Goal: Task Accomplishment & Management: Use online tool/utility

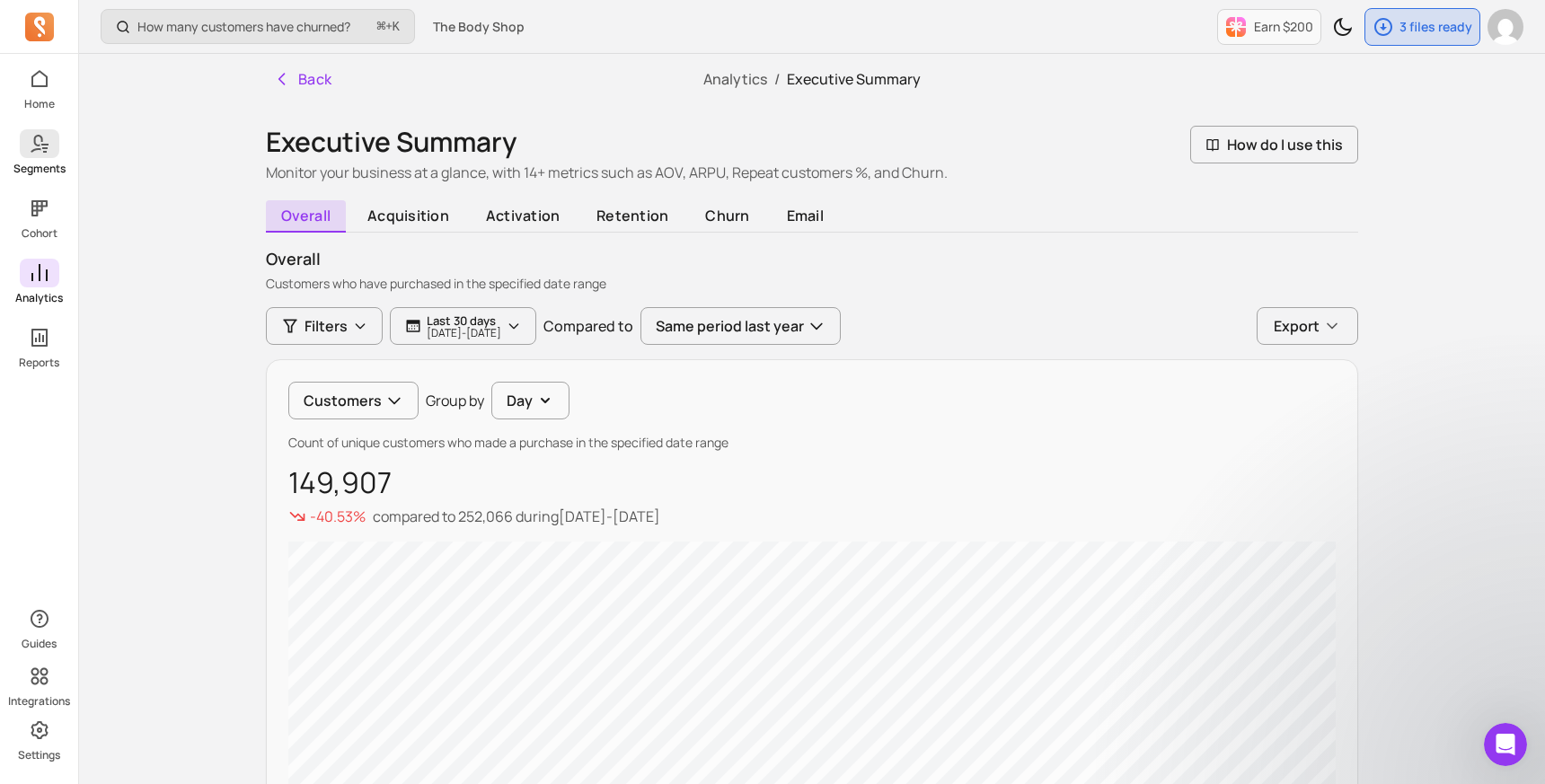
click at [44, 156] on span at bounding box center [39, 143] width 40 height 29
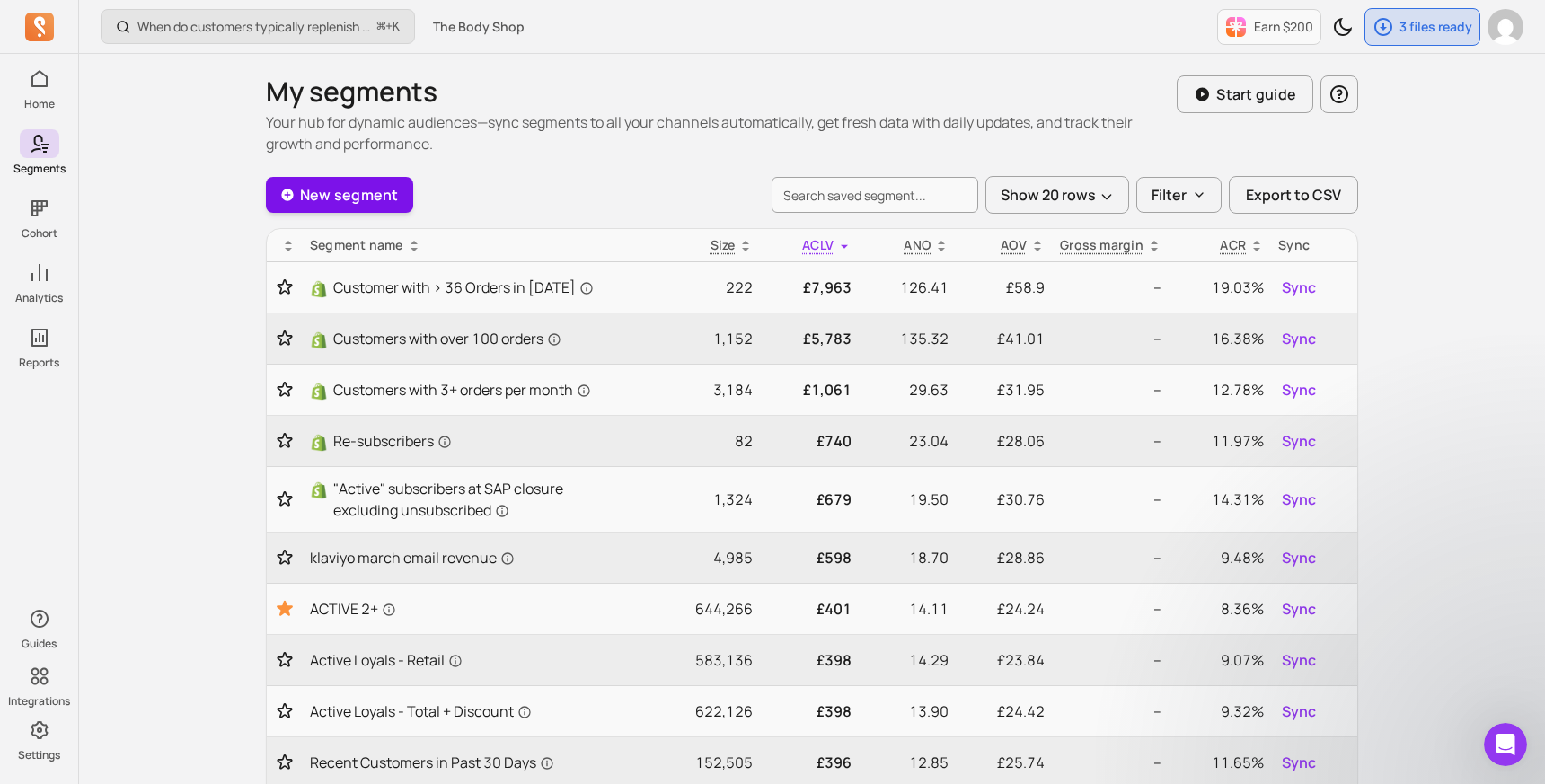
click at [340, 196] on link "New segment" at bounding box center [339, 194] width 147 height 36
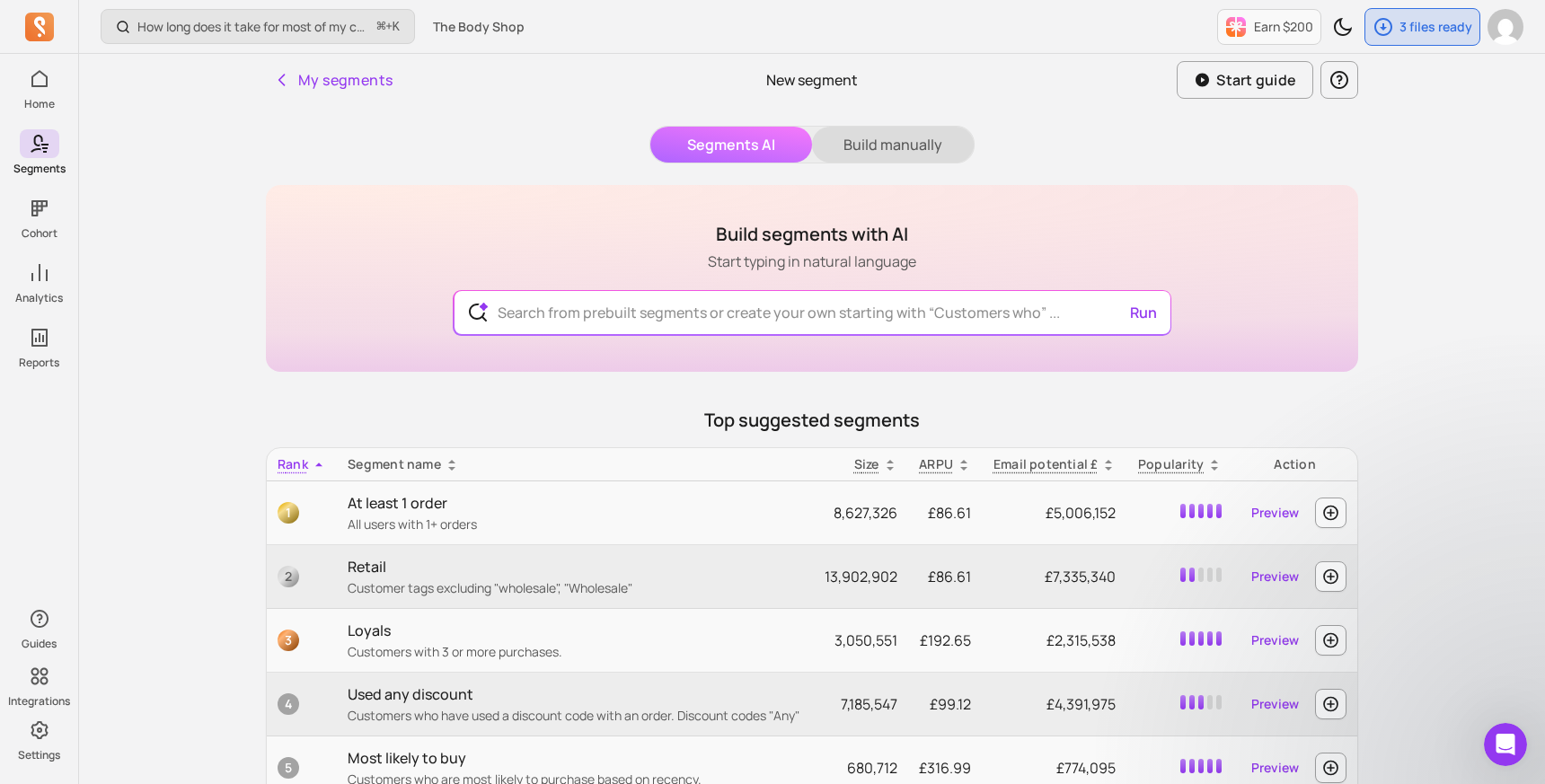
click at [896, 148] on button "Build manually" at bounding box center [892, 144] width 162 height 36
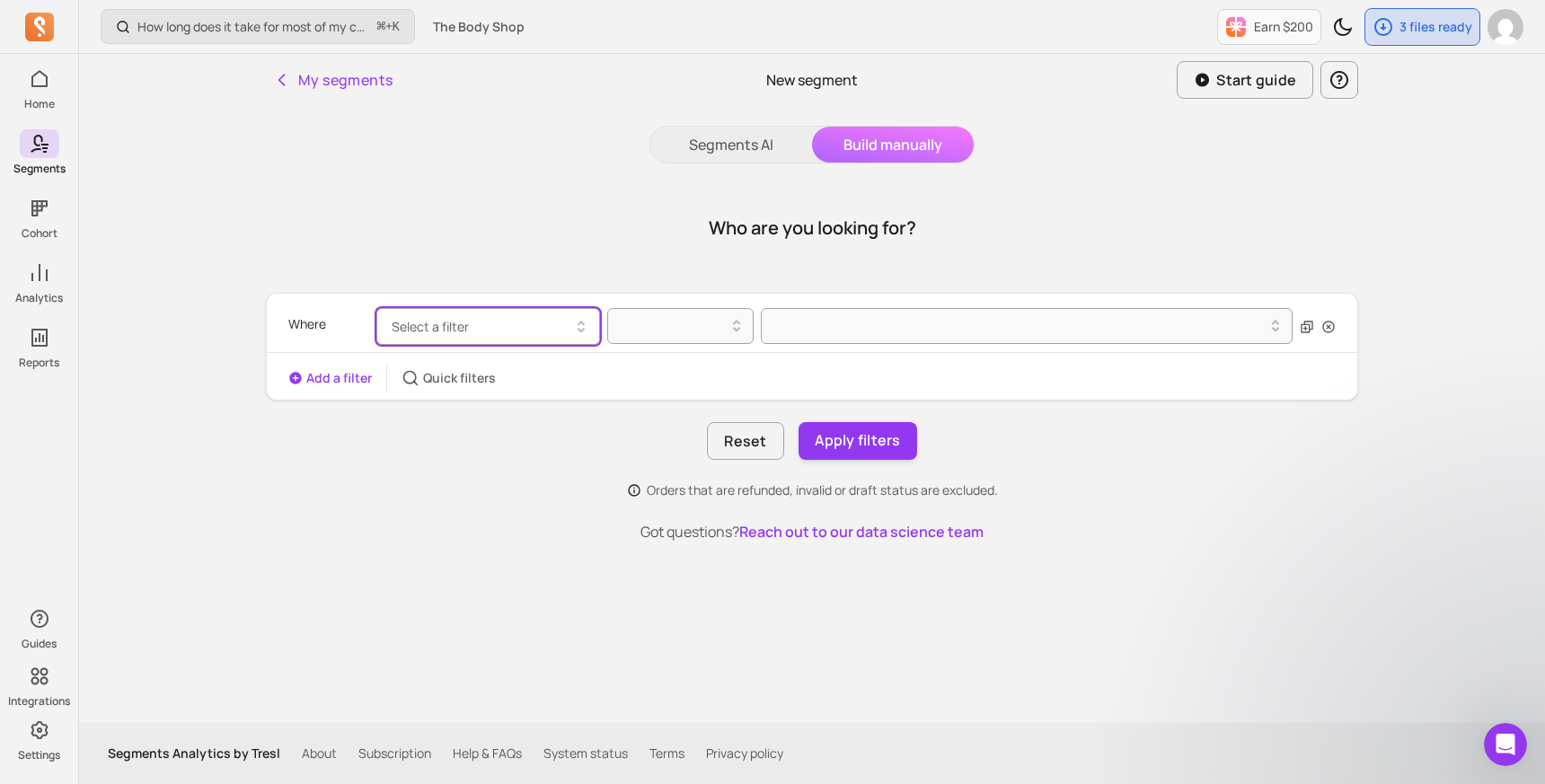
click at [503, 327] on button "Select a filter" at bounding box center [489, 327] width 224 height 37
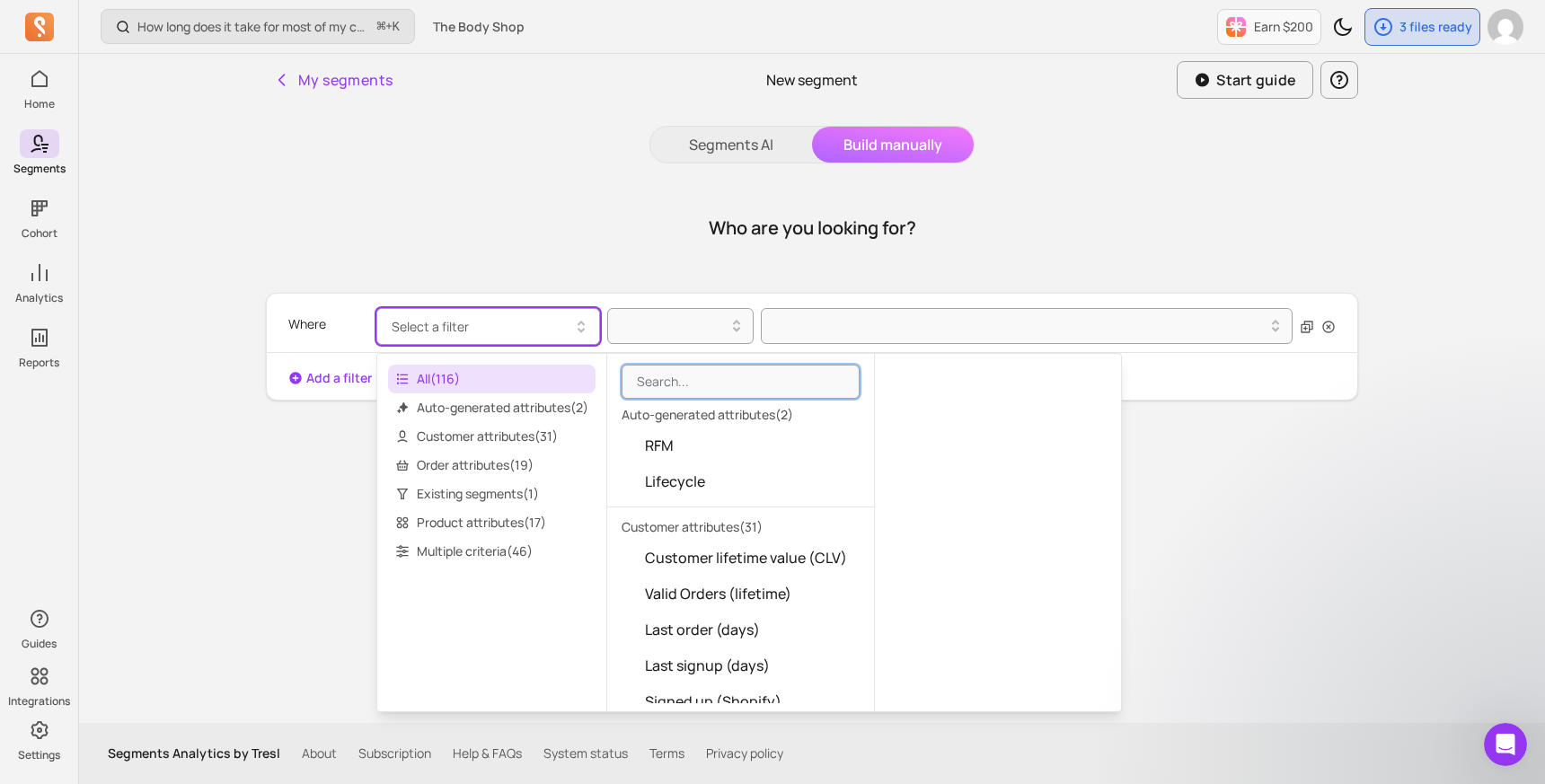
click at [1380, 249] on div "My segments New segment Start guide Segments AI Build manually Who are you look…" at bounding box center [812, 388] width 1150 height 669
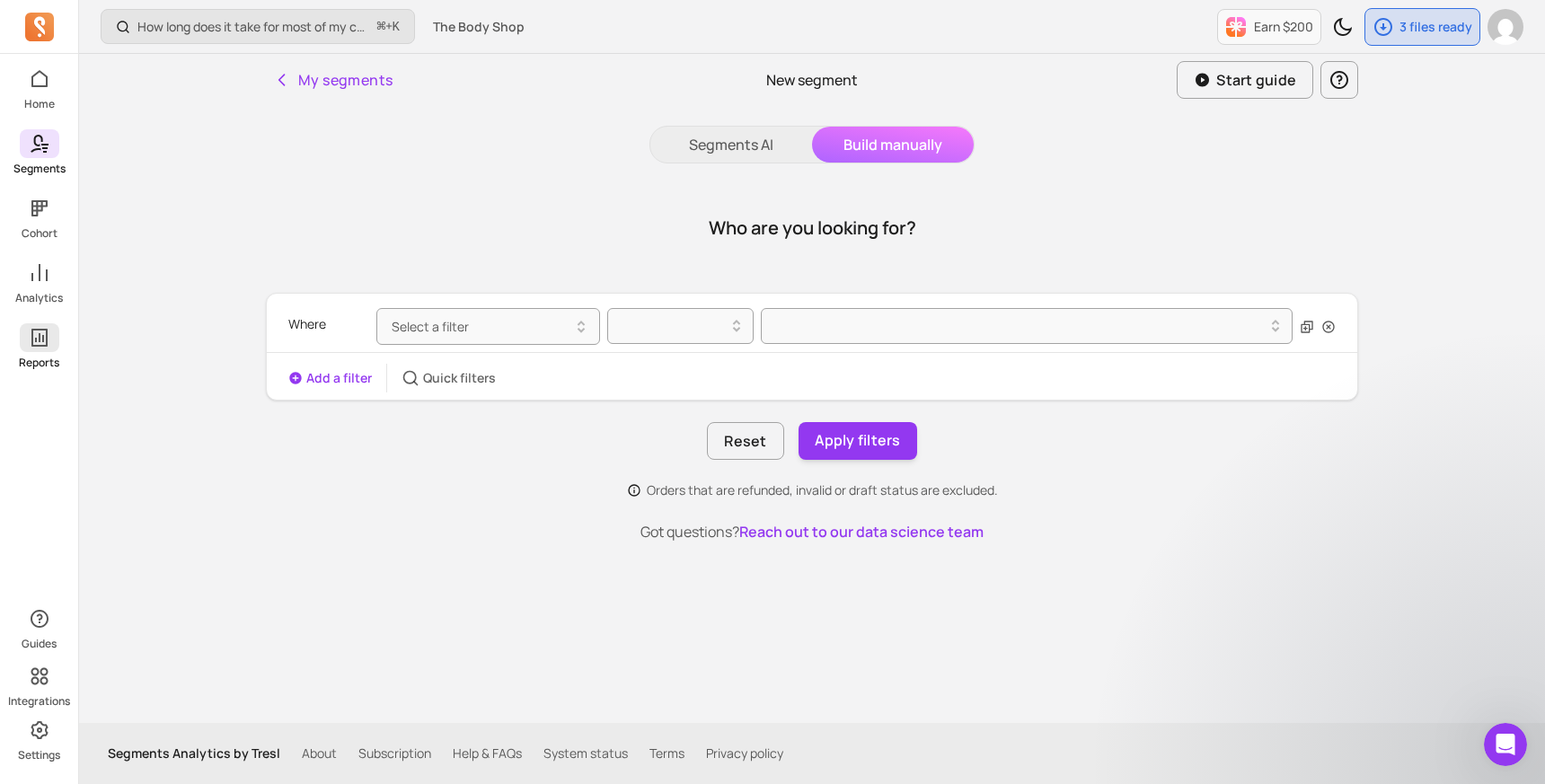
click at [44, 351] on span at bounding box center [39, 337] width 40 height 29
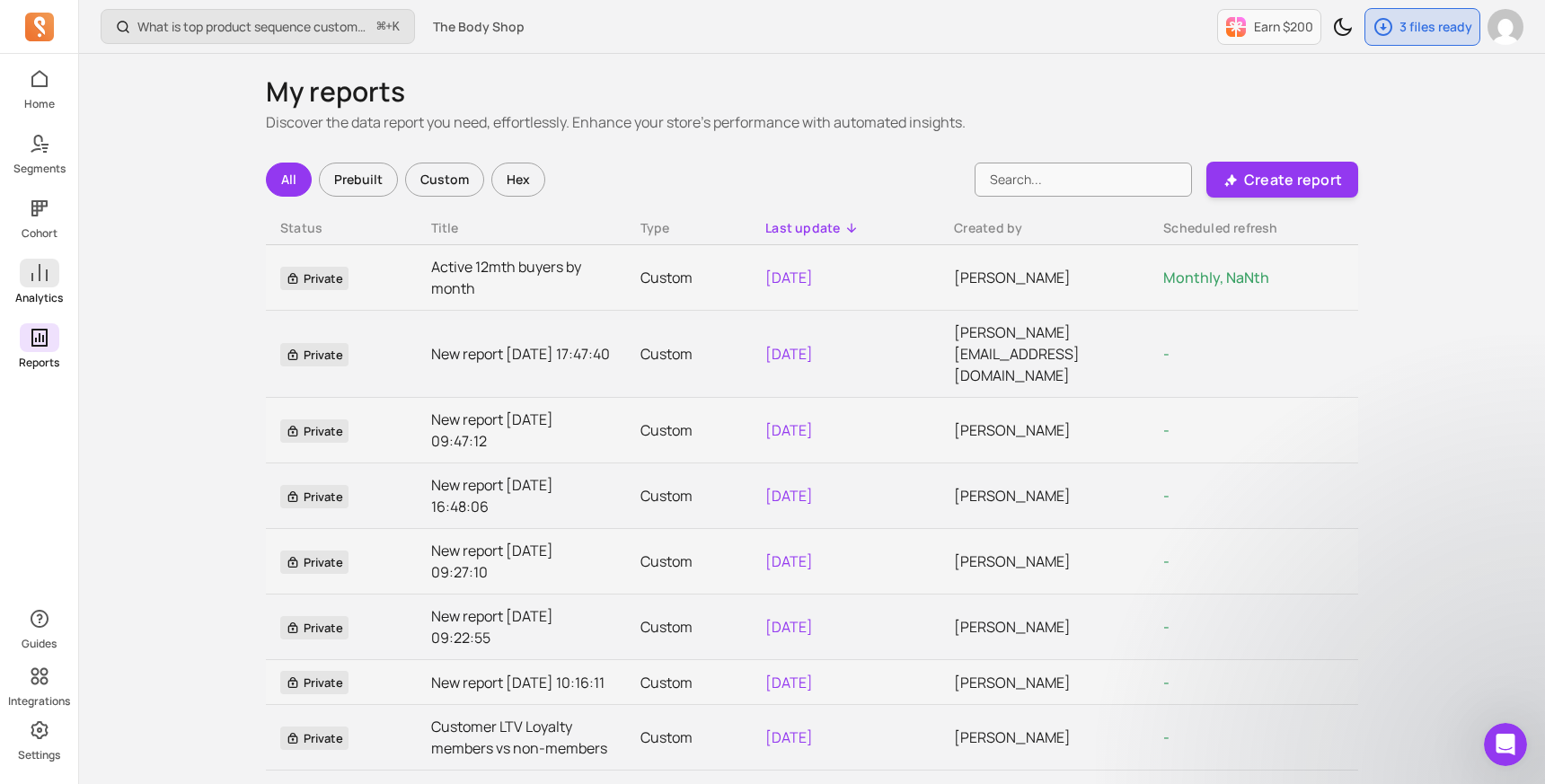
click at [33, 284] on span at bounding box center [39, 272] width 40 height 29
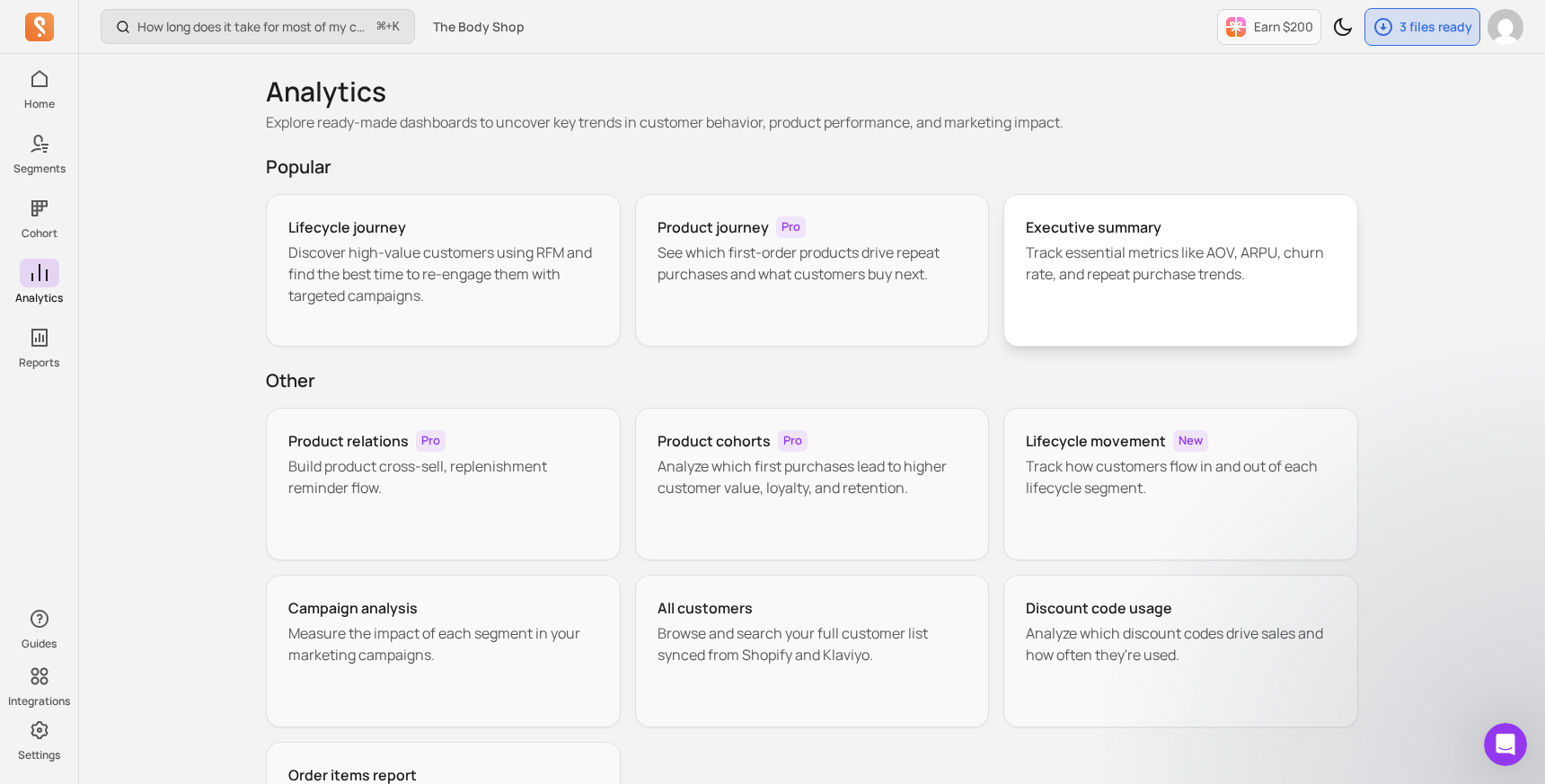
click at [1158, 226] on h3 "Executive summary" at bounding box center [1093, 227] width 136 height 21
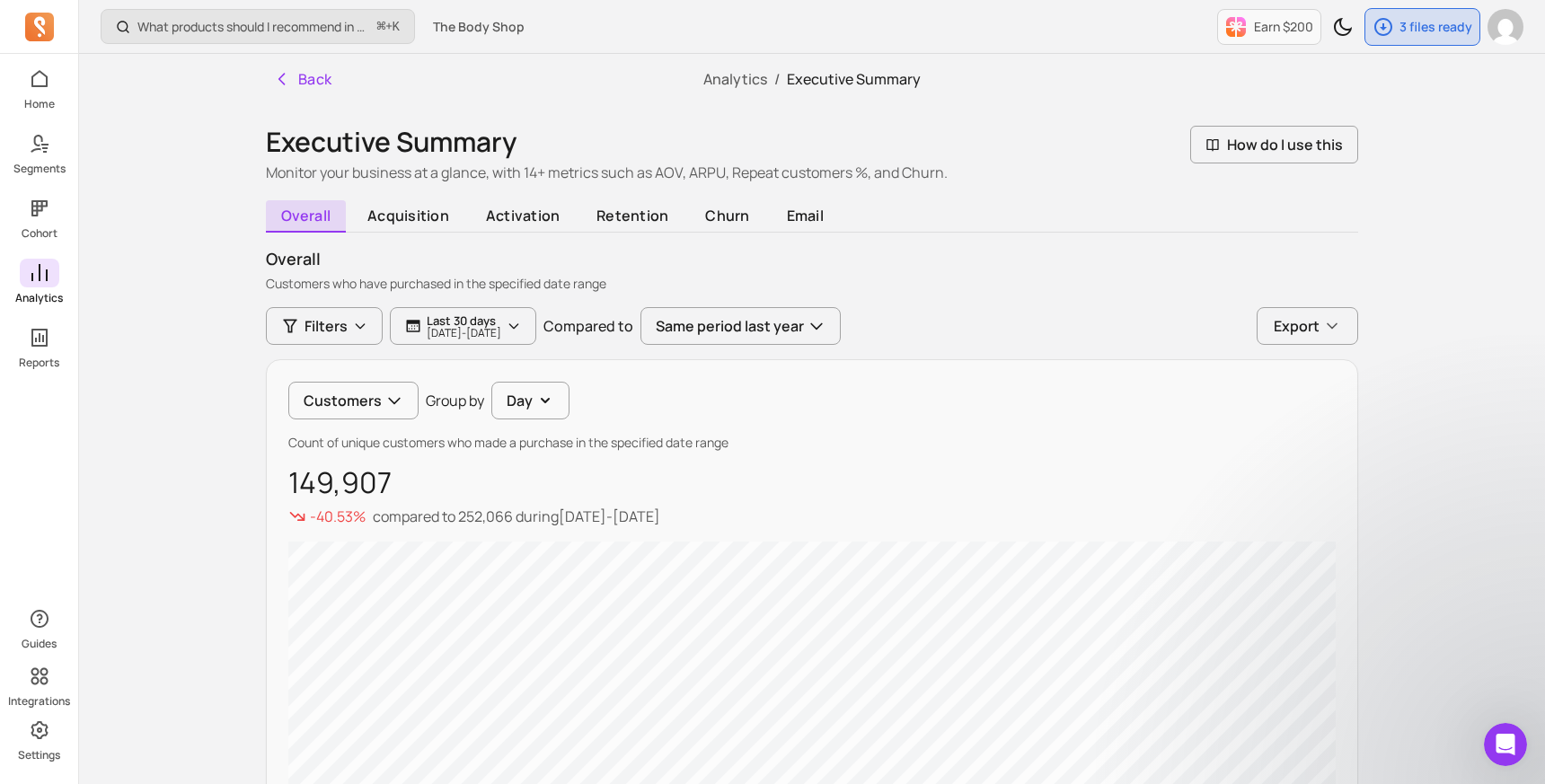
click at [37, 276] on icon at bounding box center [39, 272] width 21 height 21
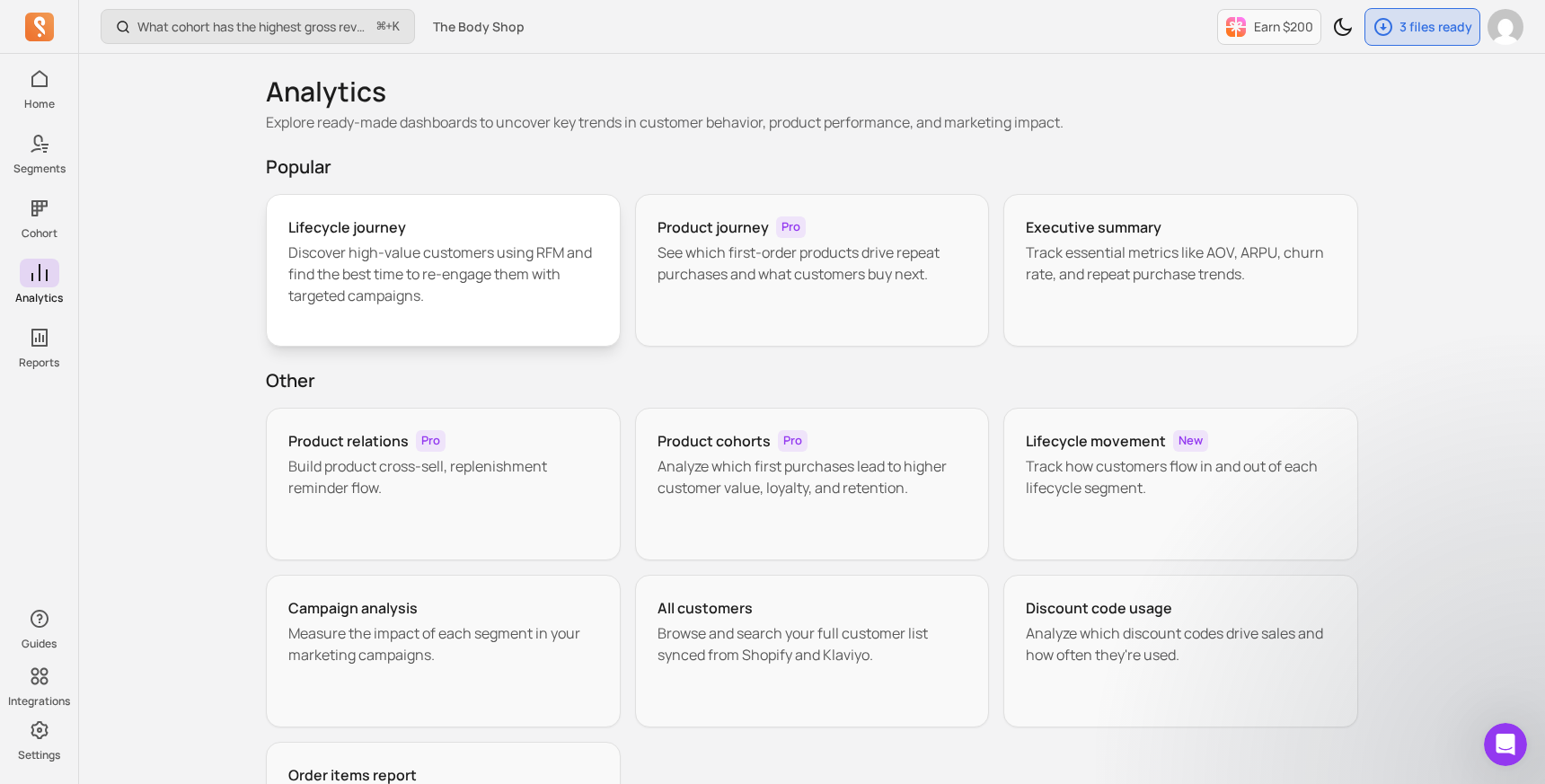
click at [438, 275] on p "Discover high-value customers using RFM and find the best time to re-engage the…" at bounding box center [442, 274] width 310 height 65
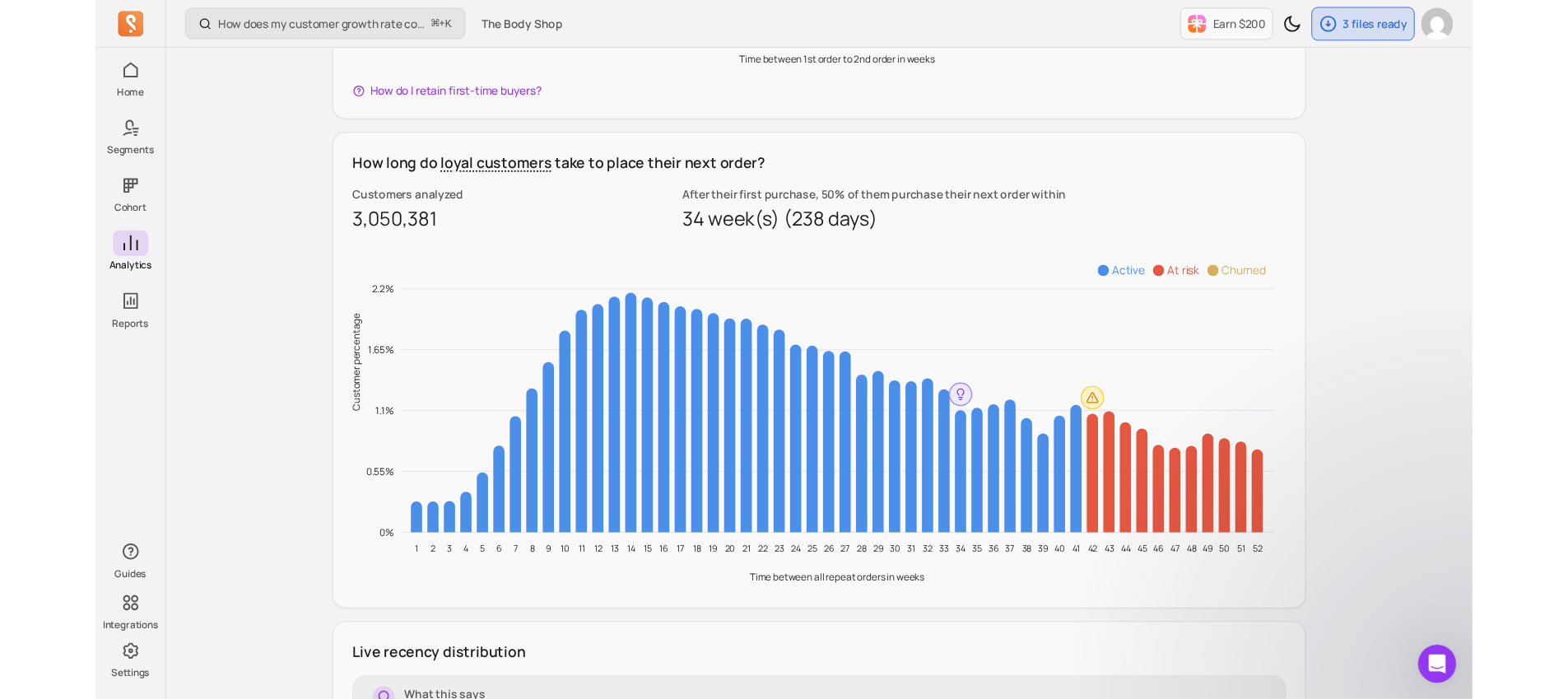
scroll to position [1356, 0]
